Goal: Transaction & Acquisition: Download file/media

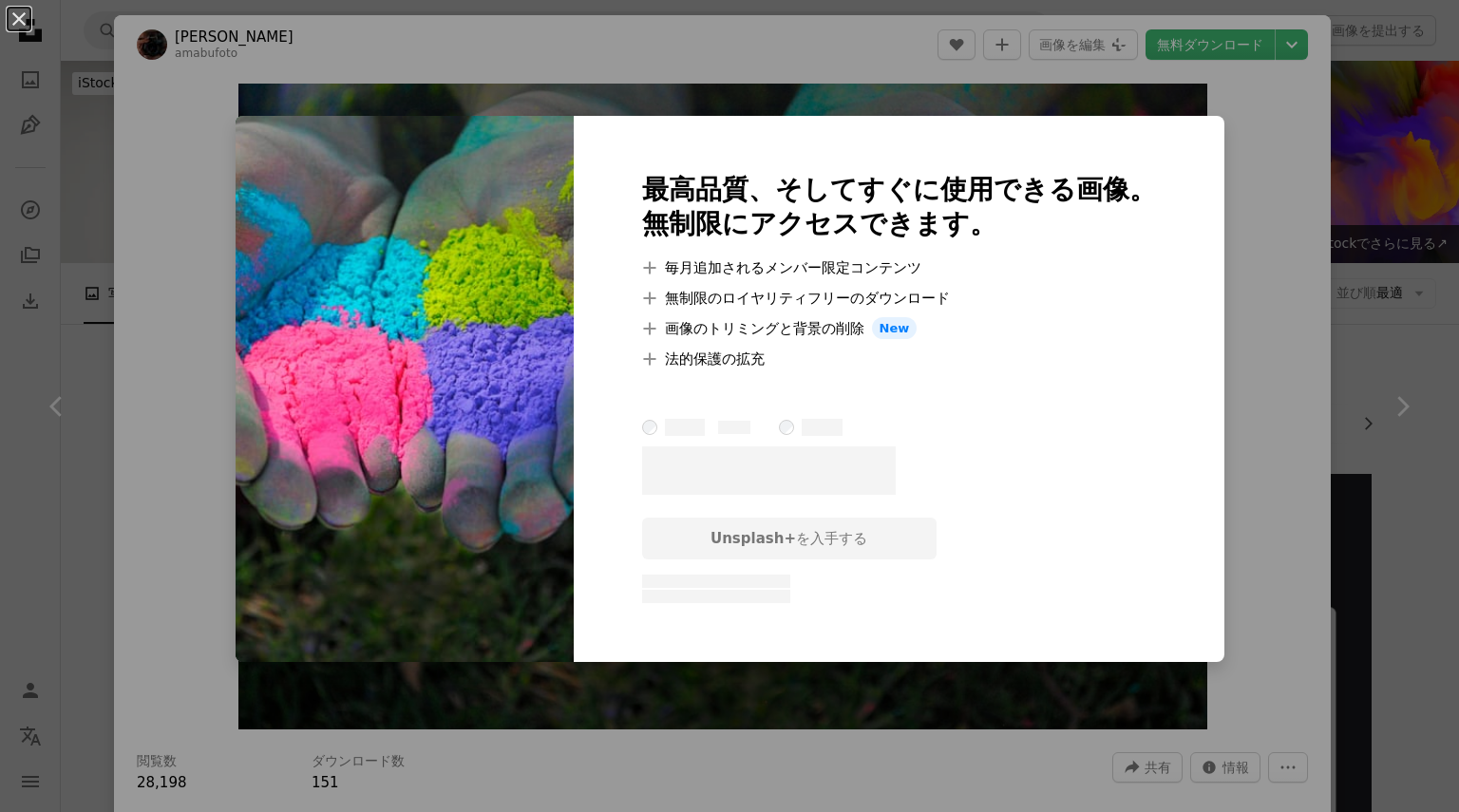
scroll to position [17236, 0]
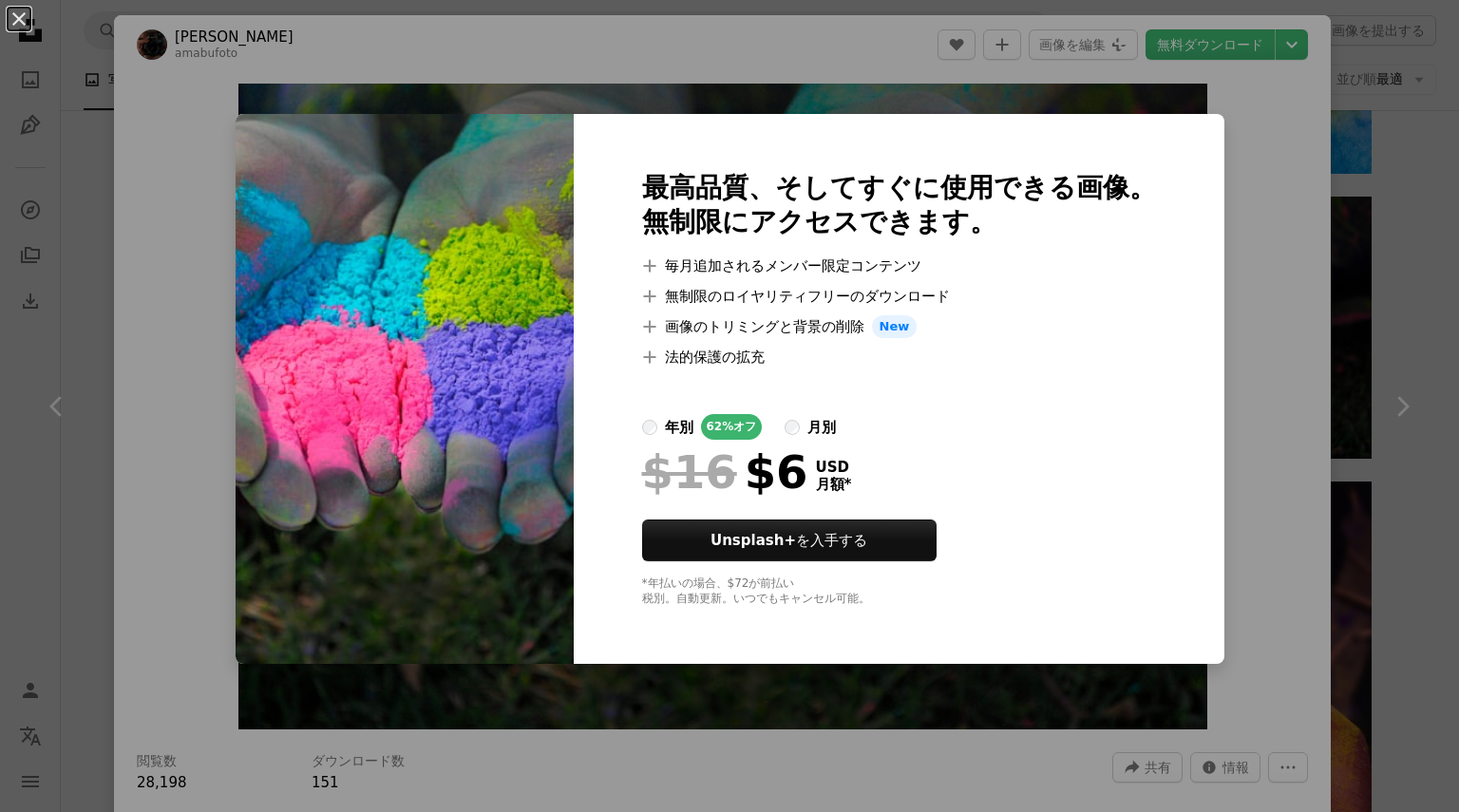
click at [532, 292] on img at bounding box center [405, 389] width 338 height 550
click at [477, 162] on img at bounding box center [405, 389] width 338 height 550
click at [849, 59] on div "An X shape 最高品質、そしてすぐに使用できる画像。 無制限にアクセスできます。 A plus sign 毎月追加されるメンバー限定コンテンツ A p…" at bounding box center [730, 406] width 1459 height 812
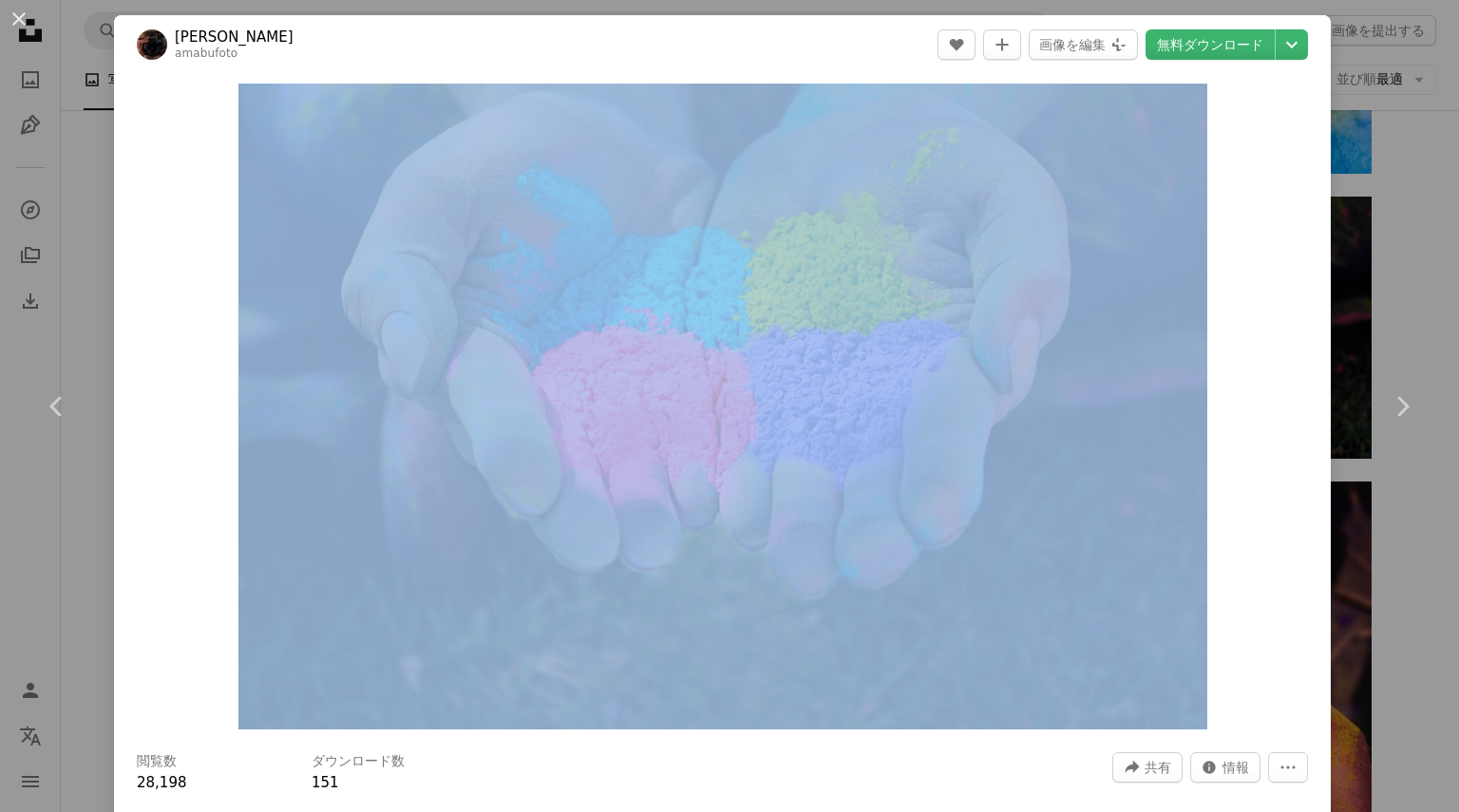
click at [849, 59] on header "[PERSON_NAME] amabufoto A heart A plus sign 画像を編集 Plus sign for Unsplash+ 無料ダウン…" at bounding box center [723, 44] width 1217 height 59
click at [1207, 44] on link "無料ダウンロード" at bounding box center [1210, 45] width 129 height 31
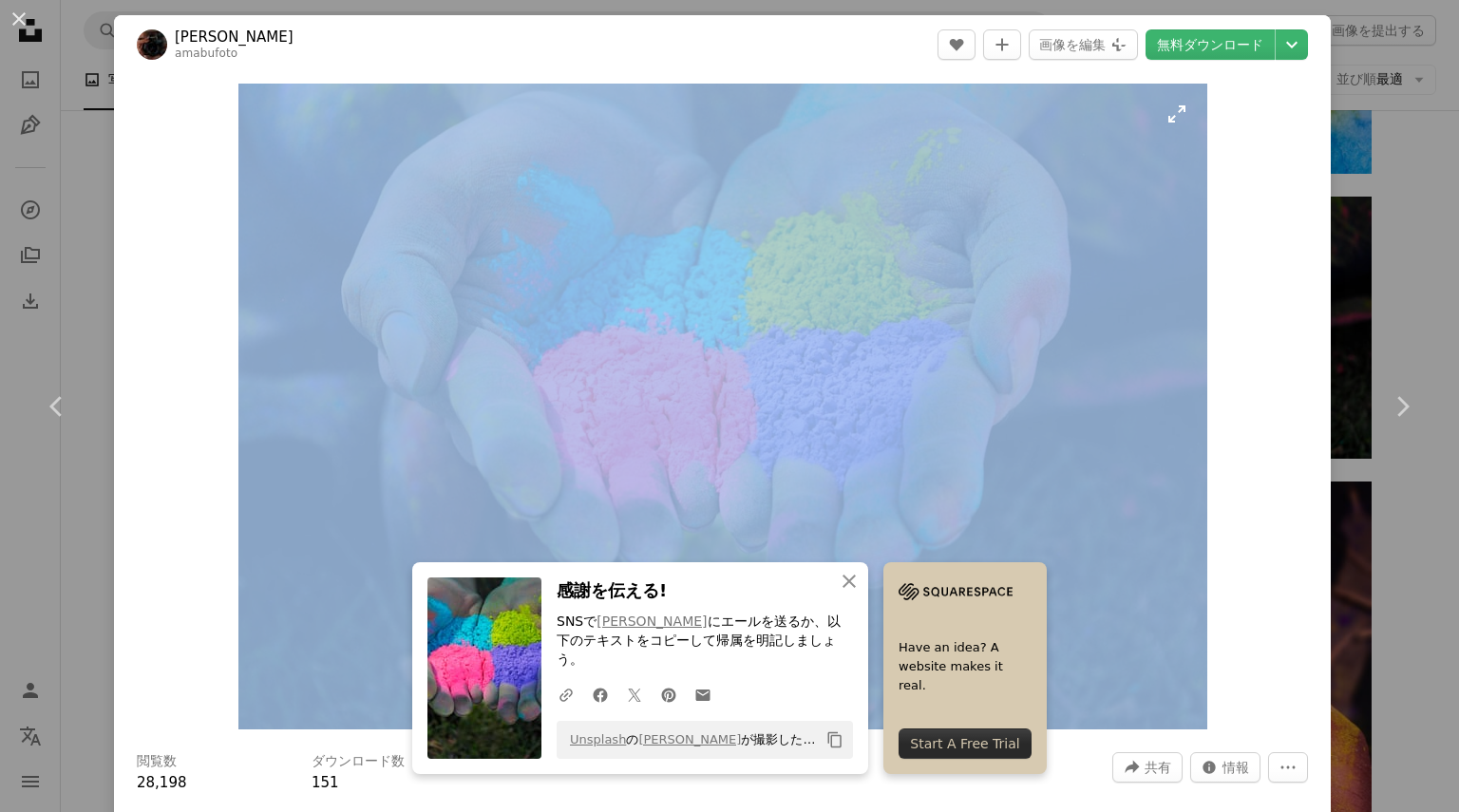
click at [1023, 255] on img "この画像でズームインする" at bounding box center [723, 406] width 969 height 646
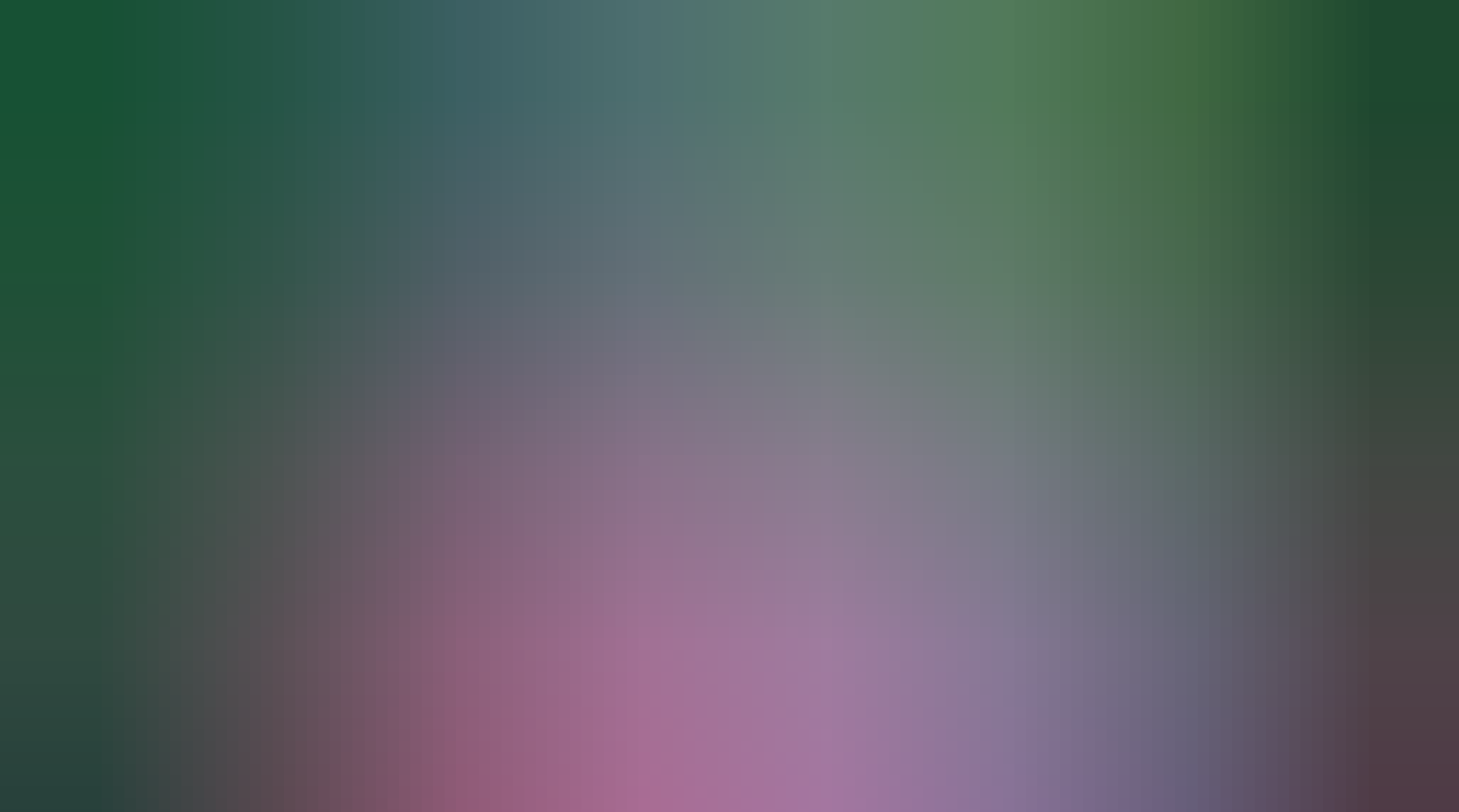
scroll to position [71, 0]
